Goal: Complete application form

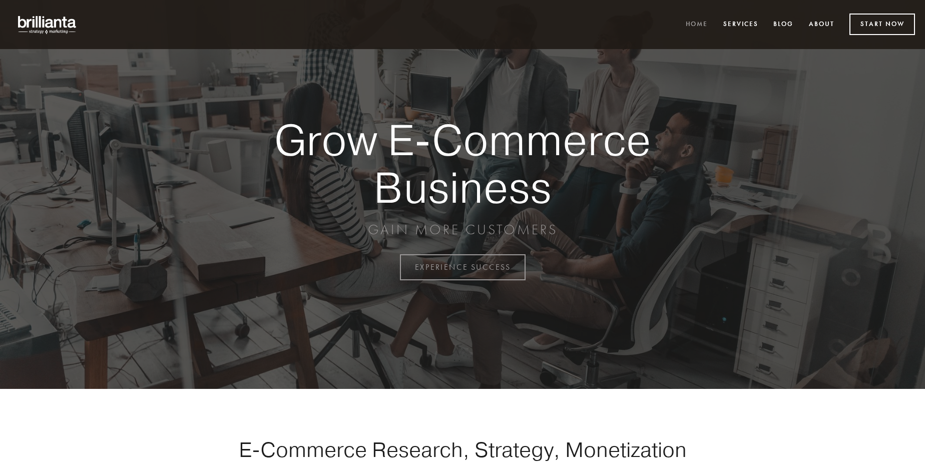
scroll to position [2623, 0]
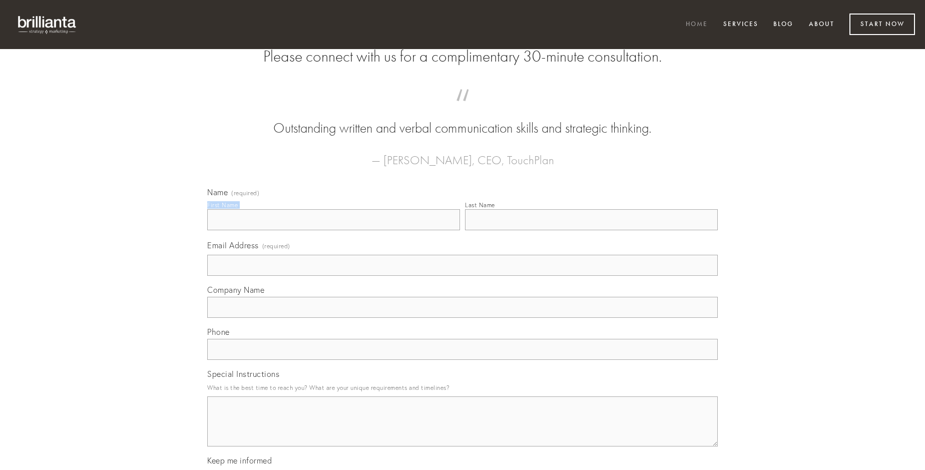
type input "[PERSON_NAME]"
click at [591, 230] on input "Last Name" at bounding box center [591, 219] width 253 height 21
type input "[PERSON_NAME]"
click at [462, 276] on input "Email Address (required)" at bounding box center [462, 265] width 510 height 21
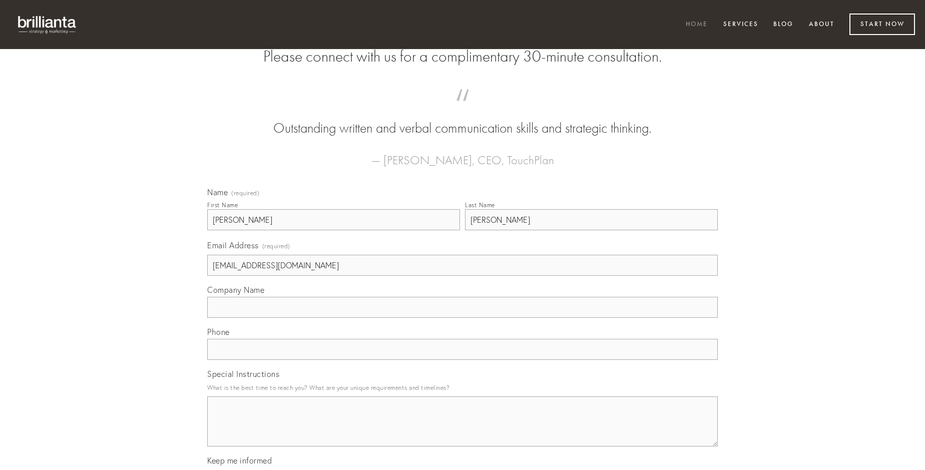
type input "[EMAIL_ADDRESS][DOMAIN_NAME]"
click at [462, 318] on input "Company Name" at bounding box center [462, 307] width 510 height 21
type input "[PERSON_NAME]"
click at [462, 360] on input "text" at bounding box center [462, 349] width 510 height 21
click at [462, 430] on textarea "Special Instructions" at bounding box center [462, 421] width 510 height 50
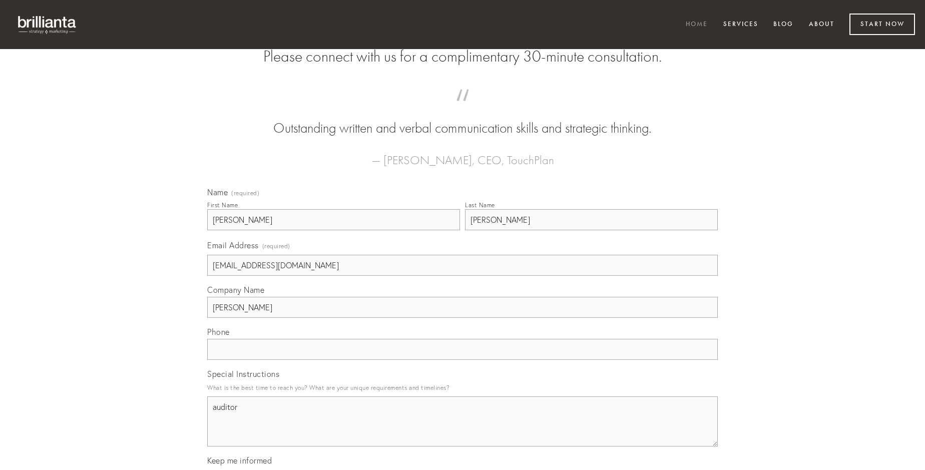
type textarea "auditor"
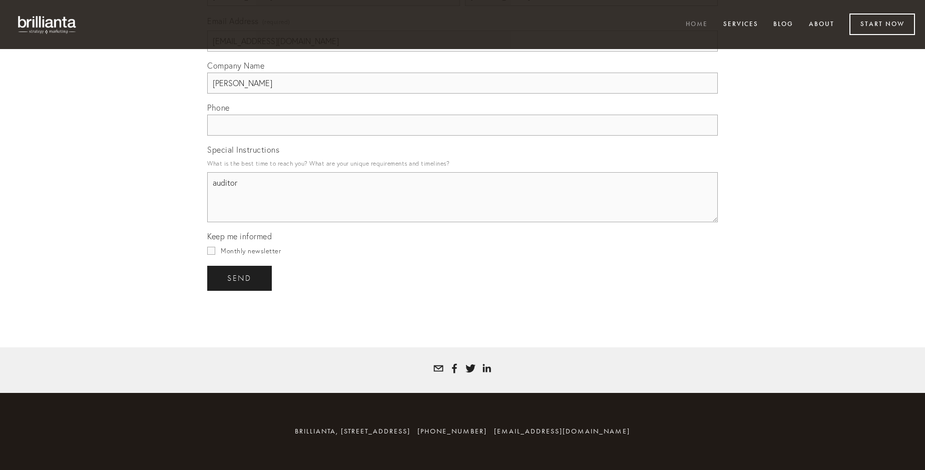
click at [240, 278] on span "send" at bounding box center [239, 278] width 25 height 9
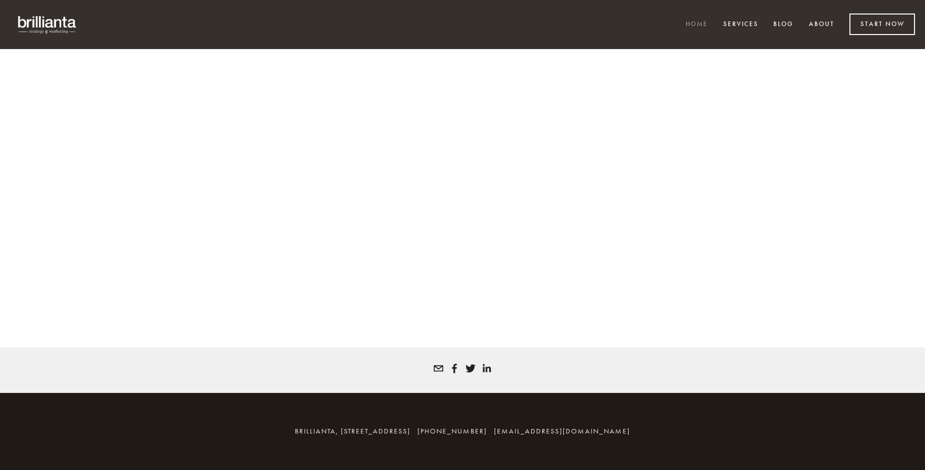
scroll to position [2609, 0]
